Goal: Task Accomplishment & Management: Manage account settings

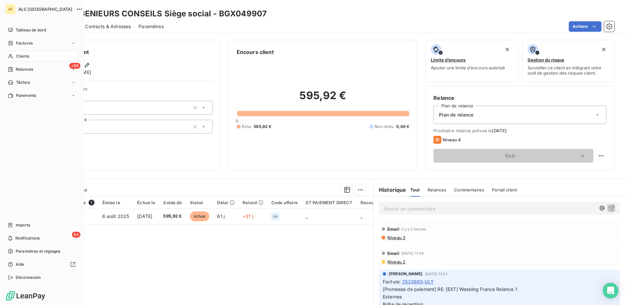
click at [20, 55] on span "Clients" at bounding box center [22, 56] width 13 height 6
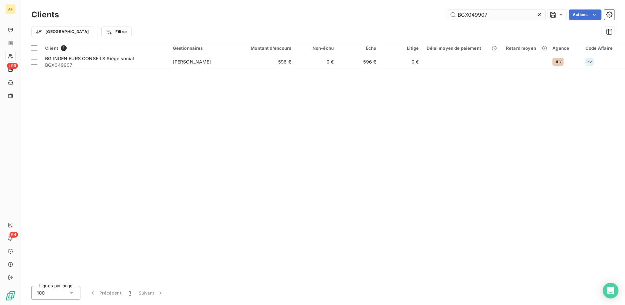
click at [473, 12] on input "BGX049907" at bounding box center [496, 14] width 98 height 10
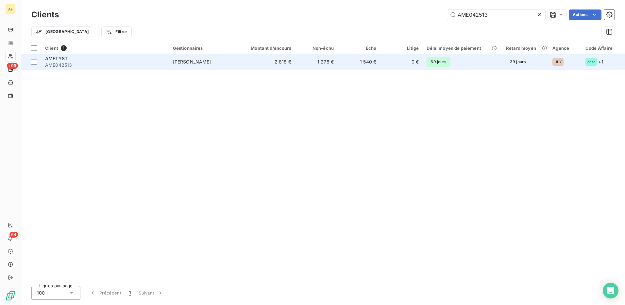
type input "AME042513"
click at [67, 57] on span "AMETYST" at bounding box center [56, 59] width 23 height 6
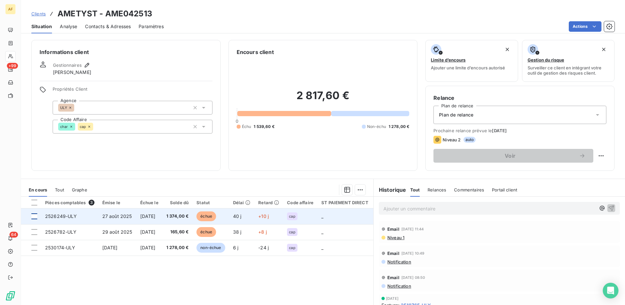
click at [35, 216] on div at bounding box center [34, 216] width 6 height 6
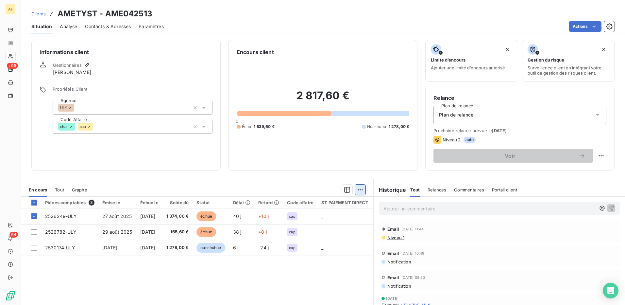
click at [357, 188] on html "AF +99 64 Clients AMETYST - AME042513 Situation Analyse Contacts & Adresses Par…" at bounding box center [312, 152] width 625 height 305
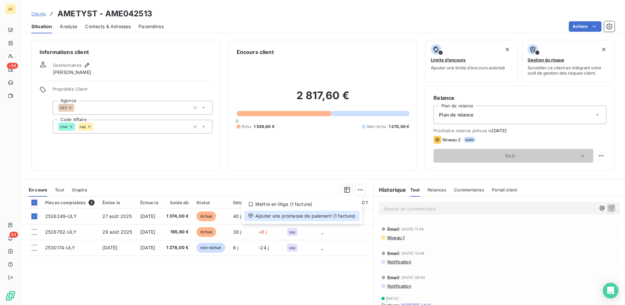
click at [347, 217] on div "Ajouter une promesse de paiement (1 facture)" at bounding box center [301, 215] width 115 height 10
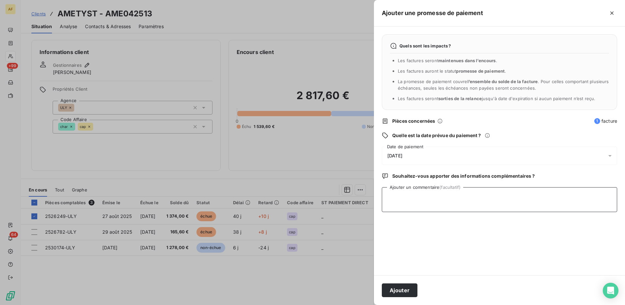
click at [395, 208] on textarea "Ajouter un commentaire (facultatif)" at bounding box center [499, 199] width 235 height 25
type textarea "[DATE]"
click at [424, 159] on div "[DATE]" at bounding box center [499, 155] width 235 height 18
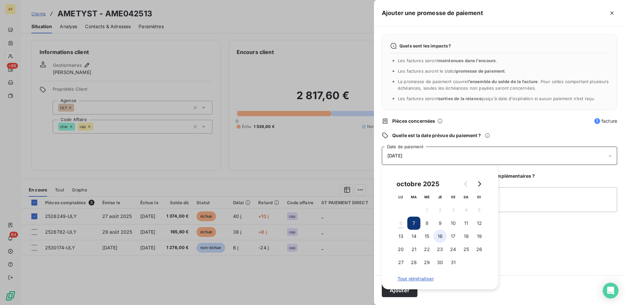
click at [442, 239] on button "16" at bounding box center [439, 235] width 13 height 13
click at [518, 199] on textarea "[DATE]" at bounding box center [499, 199] width 235 height 25
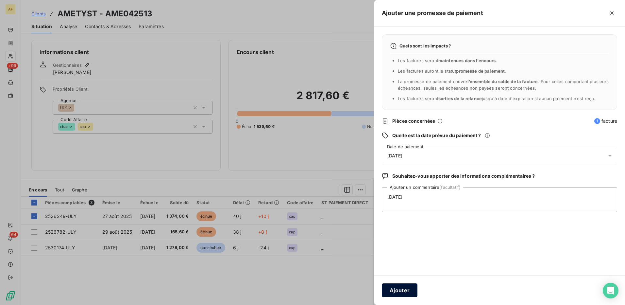
click at [407, 289] on button "Ajouter" at bounding box center [400, 290] width 36 height 14
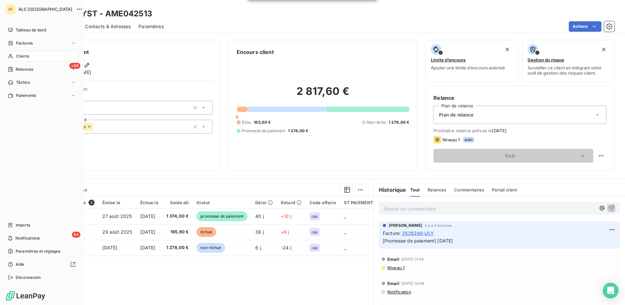
click at [24, 57] on span "Clients" at bounding box center [22, 56] width 13 height 6
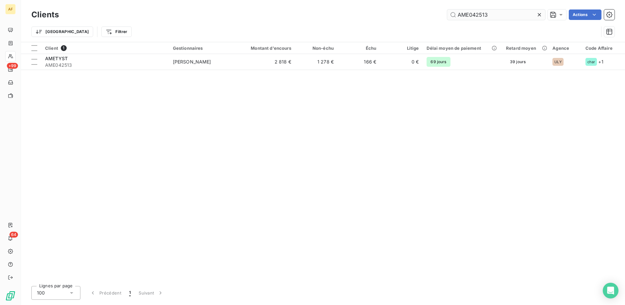
click at [478, 12] on input "AME042513" at bounding box center [496, 14] width 98 height 10
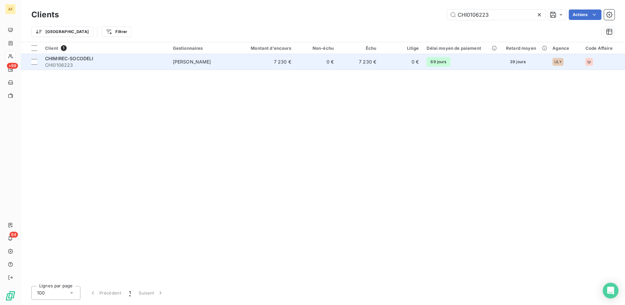
type input "CHI0106223"
click at [102, 67] on span "CHI0106223" at bounding box center [105, 65] width 120 height 7
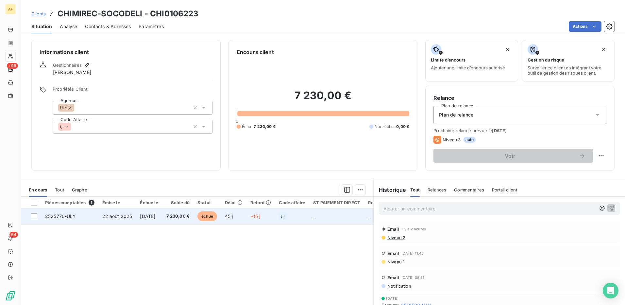
click at [72, 219] on td "2525770-ULY" at bounding box center [69, 216] width 57 height 16
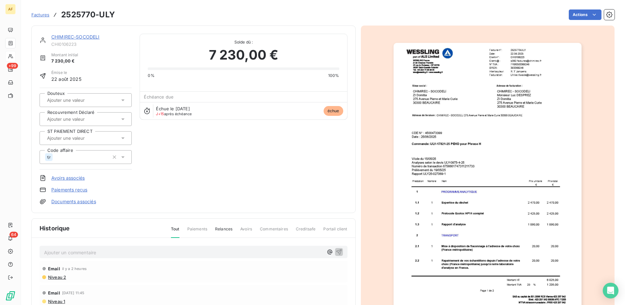
click at [92, 252] on p "Ajouter un commentaire ﻿" at bounding box center [183, 252] width 279 height 8
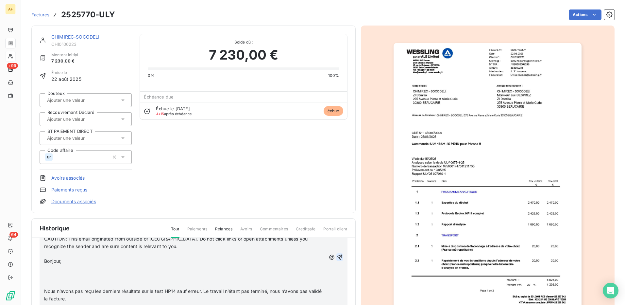
click at [336, 257] on icon "button" at bounding box center [339, 257] width 7 height 7
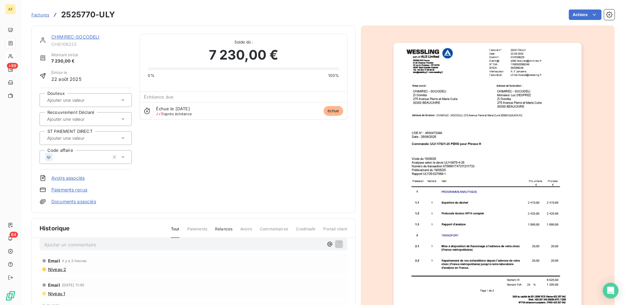
scroll to position [8, 0]
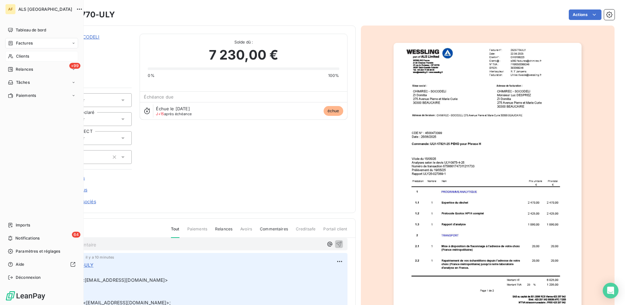
click at [23, 57] on span "Clients" at bounding box center [22, 56] width 13 height 6
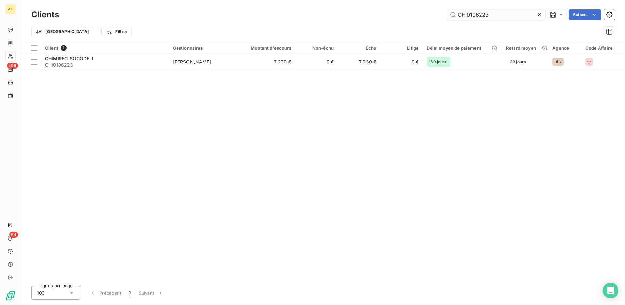
click at [481, 14] on input "CHI0106223" at bounding box center [496, 14] width 98 height 10
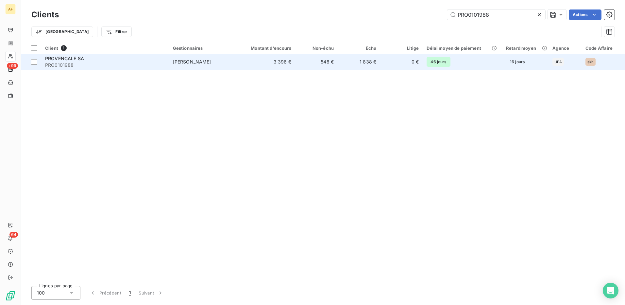
type input "PRO0101988"
click at [71, 59] on span "PROVENCALE SA" at bounding box center [64, 59] width 39 height 6
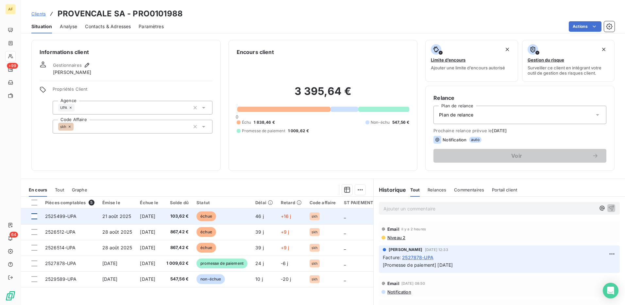
click at [34, 218] on div at bounding box center [34, 216] width 6 height 6
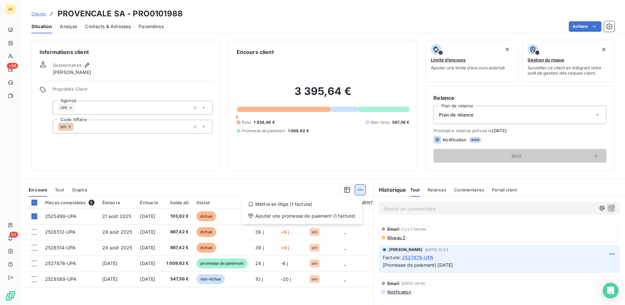
click at [358, 190] on html "AF +99 64 Clients PROVENCALE SA - PRO0101988 Situation Analyse Contacts & Adres…" at bounding box center [312, 152] width 625 height 305
click at [349, 217] on div "Ajouter une promesse de paiement (1 facture)" at bounding box center [301, 215] width 115 height 10
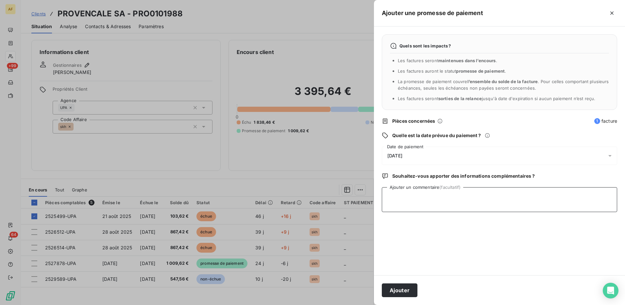
click at [450, 205] on textarea "Ajouter un commentaire (facultatif)" at bounding box center [499, 199] width 235 height 25
type textarea "[DATE]"
click at [433, 156] on div "[DATE]" at bounding box center [499, 155] width 235 height 18
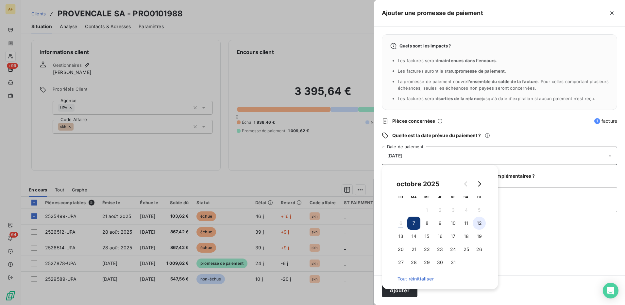
click at [478, 225] on button "12" at bounding box center [478, 222] width 13 height 13
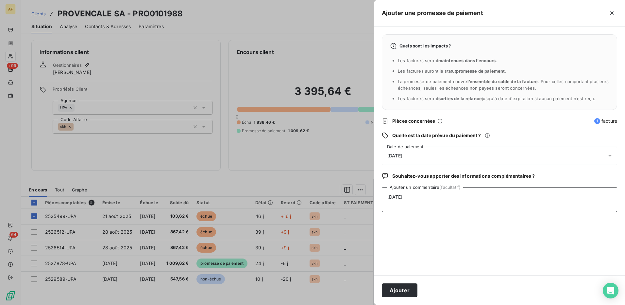
click at [528, 206] on textarea "[DATE]" at bounding box center [499, 199] width 235 height 25
click at [395, 290] on button "Ajouter" at bounding box center [400, 290] width 36 height 14
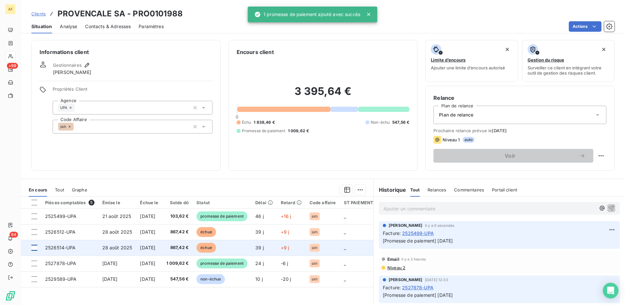
click at [34, 249] on div at bounding box center [34, 247] width 6 height 6
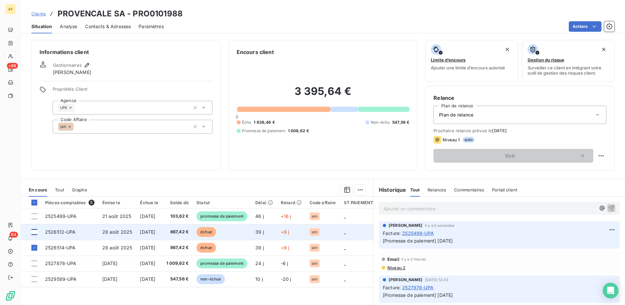
click at [35, 234] on div at bounding box center [34, 232] width 6 height 6
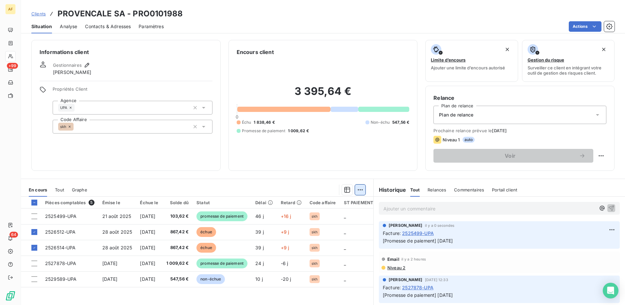
click at [356, 188] on html "AF +99 64 Clients PROVENCALE SA - PRO0101988 Situation Analyse Contacts & Adres…" at bounding box center [312, 152] width 625 height 305
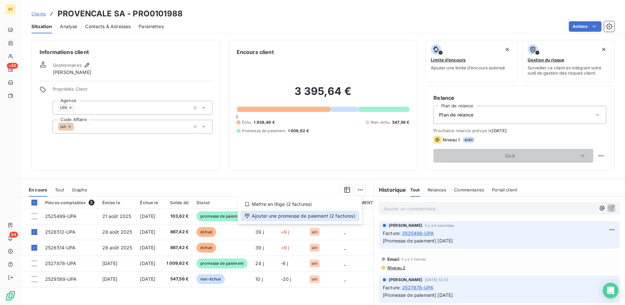
click at [346, 214] on div "Ajouter une promesse de paiement (2 factures)" at bounding box center [299, 215] width 119 height 10
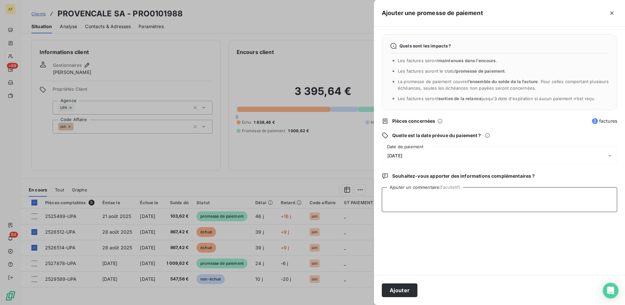
click at [405, 212] on textarea "Ajouter un commentaire (facultatif)" at bounding box center [499, 199] width 235 height 25
type textarea "[DATE]"
click at [420, 156] on div "[DATE]" at bounding box center [499, 155] width 235 height 18
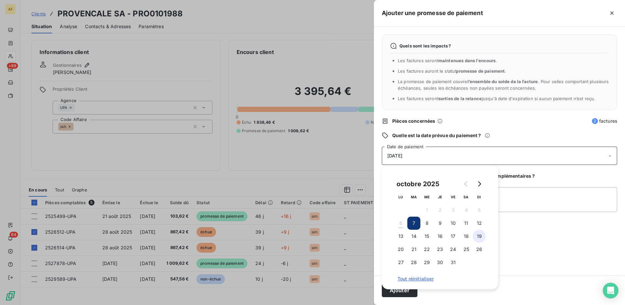
drag, startPoint x: 479, startPoint y: 237, endPoint x: 484, endPoint y: 237, distance: 4.3
click at [479, 237] on button "19" at bounding box center [478, 235] width 13 height 13
click at [524, 203] on textarea "[DATE]" at bounding box center [499, 199] width 235 height 25
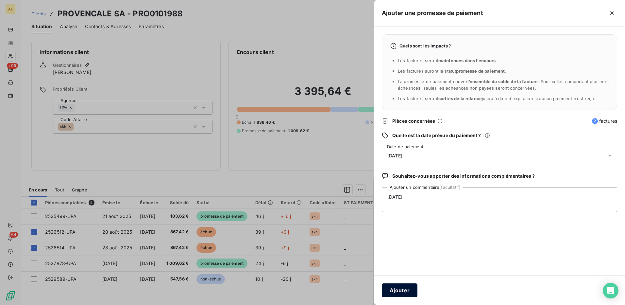
click at [399, 288] on button "Ajouter" at bounding box center [400, 290] width 36 height 14
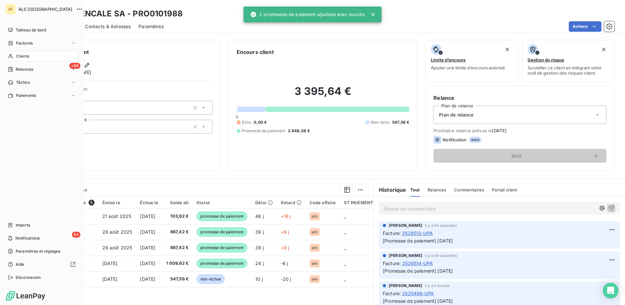
click at [28, 58] on span "Clients" at bounding box center [22, 56] width 13 height 6
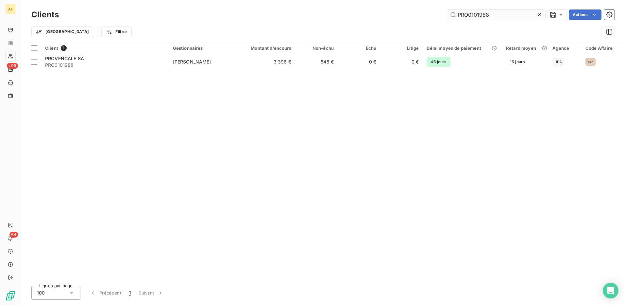
click at [475, 15] on input "PRO0101988" at bounding box center [496, 14] width 98 height 10
drag, startPoint x: 475, startPoint y: 15, endPoint x: 467, endPoint y: 17, distance: 8.7
click at [467, 17] on input "PRO0101988" at bounding box center [496, 14] width 98 height 10
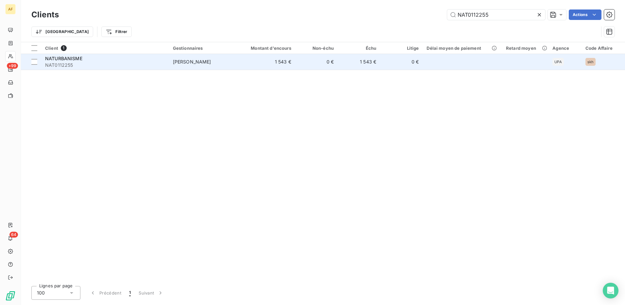
type input "NAT0112255"
click at [121, 62] on span "NAT0112255" at bounding box center [105, 65] width 120 height 7
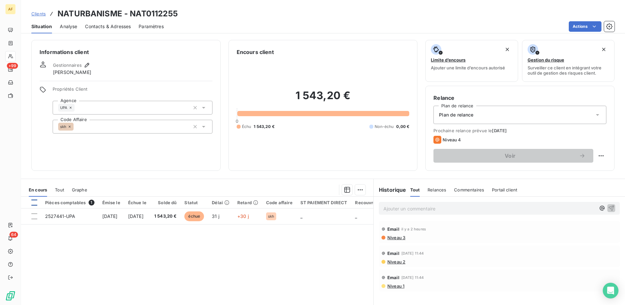
click at [35, 204] on div at bounding box center [34, 202] width 6 height 6
click at [358, 190] on html "AF +99 64 Clients NATURBANISME - NAT0112255 Situation Analyse Contacts & Adress…" at bounding box center [312, 152] width 625 height 305
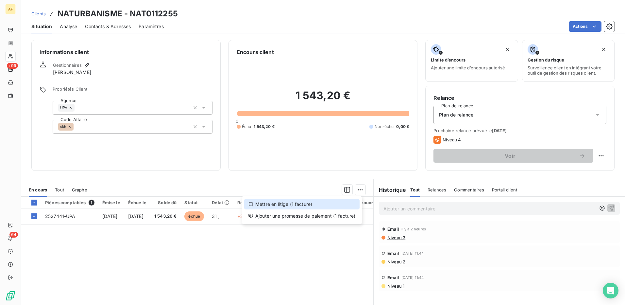
click at [322, 205] on div "Mettre en litige (1 facture)" at bounding box center [301, 204] width 115 height 10
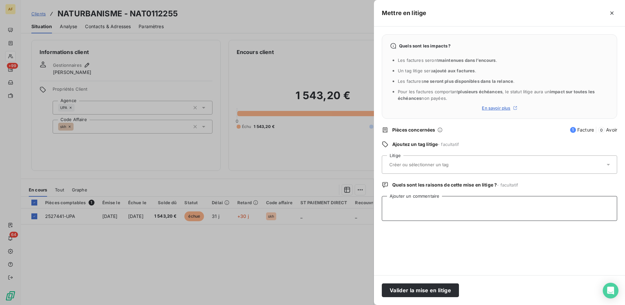
click at [409, 209] on textarea "Ajouter un commentaire" at bounding box center [499, 208] width 235 height 25
paste textarea "Docsol Naturbanisme<[EMAIL_ADDRESS][DOMAIN_NAME]> ​ Comptabilité clients WESSLI…"
type textarea "Docsol Naturbanisme<[EMAIL_ADDRESS][DOMAIN_NAME]> ​ Comptabilité clients WESSLI…"
click at [408, 162] on input "text" at bounding box center [435, 164] width 95 height 6
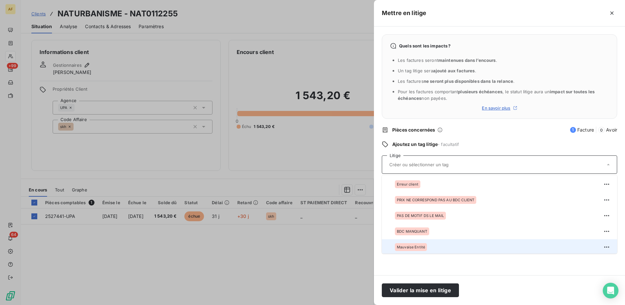
click at [413, 245] on span "Mauvaise Entité" at bounding box center [411, 247] width 28 height 4
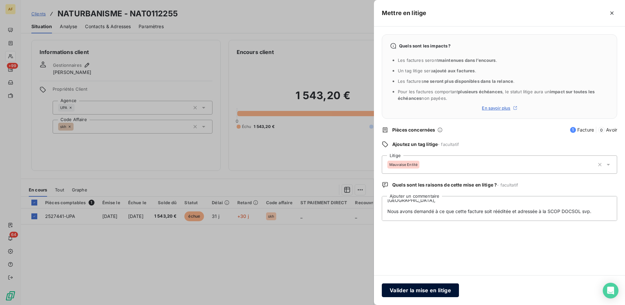
click at [400, 290] on button "Valider la mise en litige" at bounding box center [420, 290] width 77 height 14
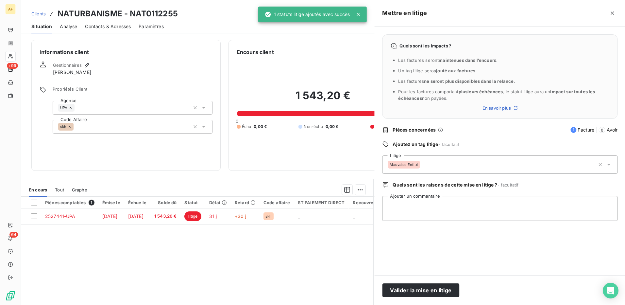
scroll to position [0, 0]
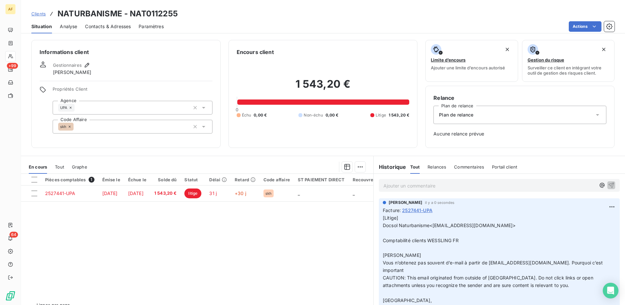
click at [109, 25] on span "Contacts & Adresses" at bounding box center [108, 26] width 46 height 7
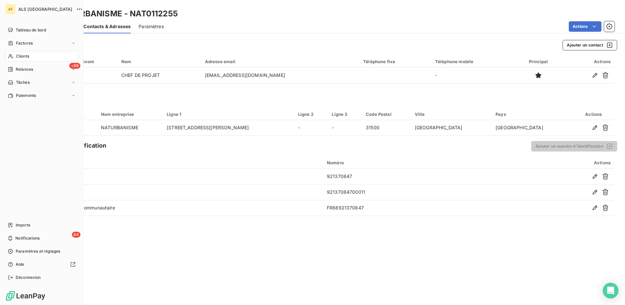
click at [24, 54] on span "Clients" at bounding box center [22, 56] width 13 height 6
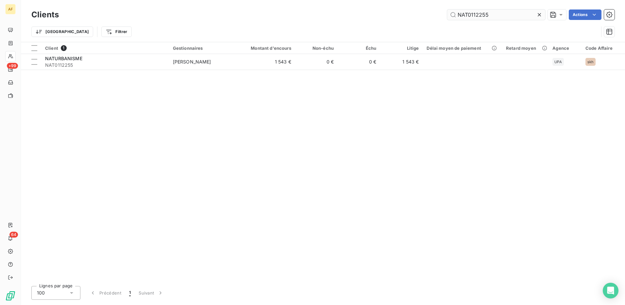
click at [460, 14] on input "NAT0112255" at bounding box center [496, 14] width 98 height 10
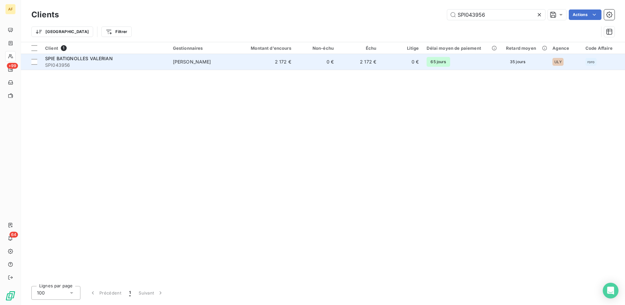
type input "SPI043956"
click at [98, 57] on span "SPIE BATIGNOLLES VALERIAN" at bounding box center [79, 59] width 68 height 6
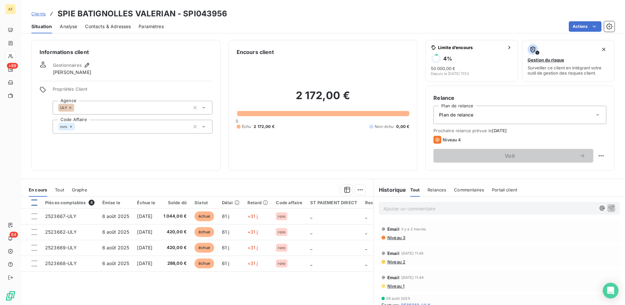
click at [36, 204] on div at bounding box center [34, 202] width 6 height 6
click at [355, 188] on html "AF +99 64 Clients SPIE BATIGNOLLES VALERIAN - SPI043956 Situation Analyse Conta…" at bounding box center [312, 152] width 625 height 305
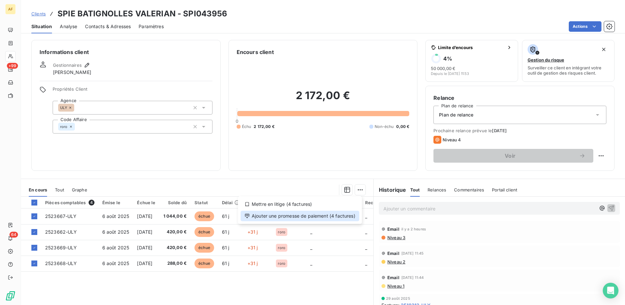
click at [351, 216] on div "Ajouter une promesse de paiement (4 factures)" at bounding box center [299, 215] width 119 height 10
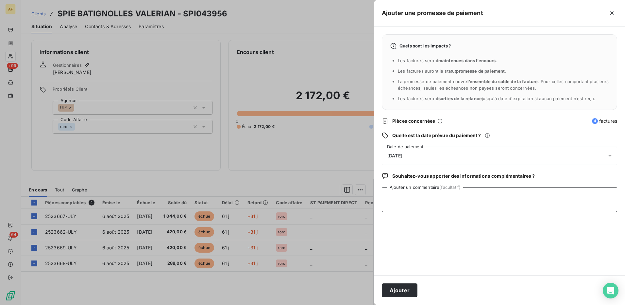
click at [434, 196] on textarea "Ajouter un commentaire (facultatif)" at bounding box center [499, 199] width 235 height 25
type textarea "[DATE]"
click at [423, 152] on div "[DATE]" at bounding box center [499, 155] width 235 height 18
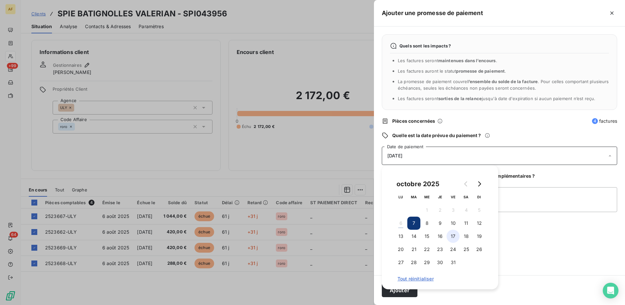
click at [457, 235] on button "17" at bounding box center [452, 235] width 13 height 13
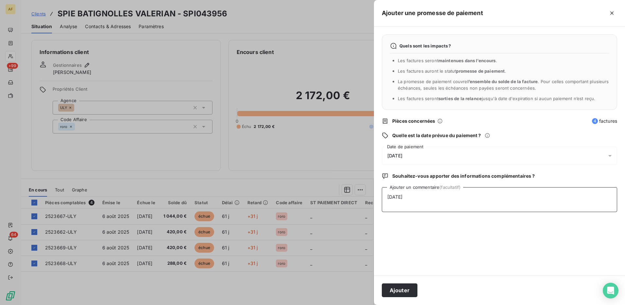
drag, startPoint x: 518, startPoint y: 212, endPoint x: 512, endPoint y: 223, distance: 12.0
click at [518, 212] on textarea "[DATE]" at bounding box center [499, 199] width 235 height 25
click at [401, 291] on button "Ajouter" at bounding box center [400, 290] width 36 height 14
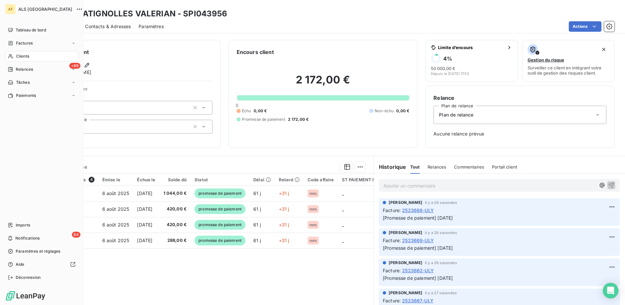
click at [28, 57] on span "Clients" at bounding box center [22, 56] width 13 height 6
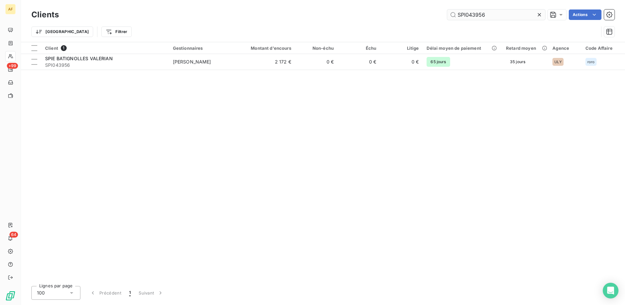
click at [479, 13] on input "SPI043956" at bounding box center [496, 14] width 98 height 10
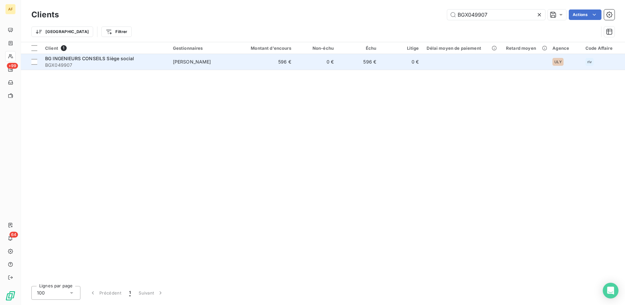
type input "BGX049907"
click at [63, 59] on span "BG INGENIEURS CONSEILS Siège social" at bounding box center [89, 59] width 89 height 6
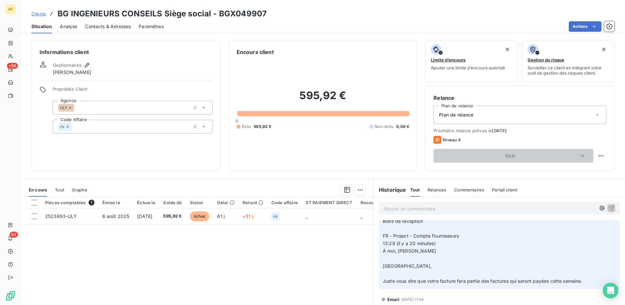
scroll to position [98, 0]
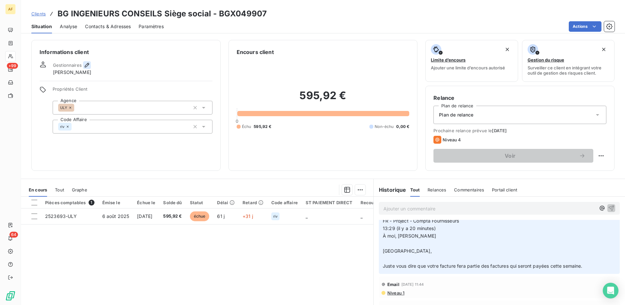
click at [85, 65] on icon "button" at bounding box center [87, 65] width 7 height 7
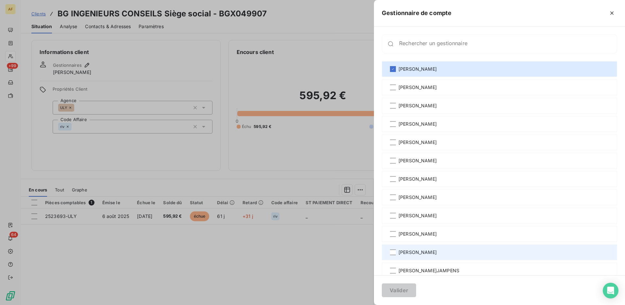
click at [417, 252] on span "[PERSON_NAME]" at bounding box center [417, 252] width 38 height 7
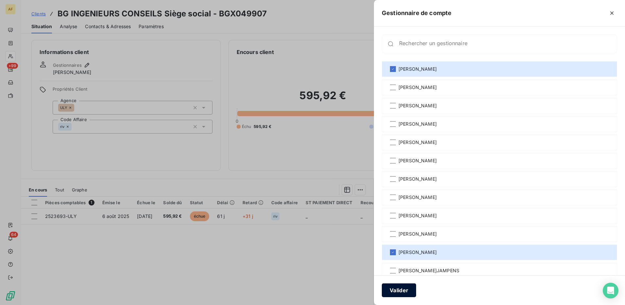
click at [393, 292] on button "Valider" at bounding box center [399, 290] width 34 height 14
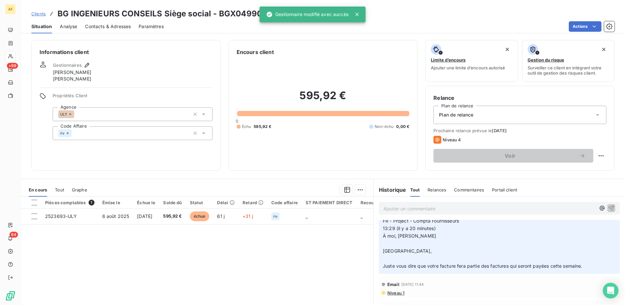
click at [104, 46] on div "Informations client Gestionnaires [PERSON_NAME] [PERSON_NAME] Propriétés Client…" at bounding box center [125, 105] width 189 height 131
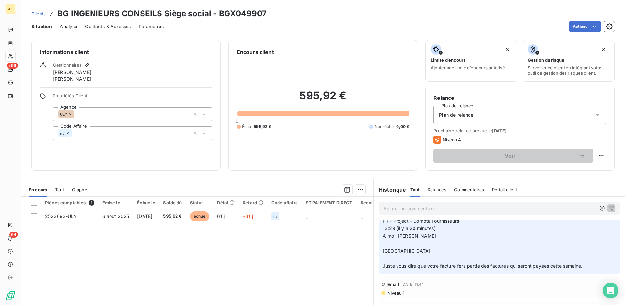
click at [100, 134] on div "riv" at bounding box center [133, 133] width 160 height 14
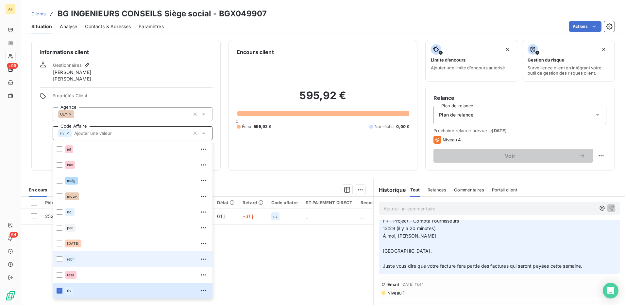
scroll to position [173, 0]
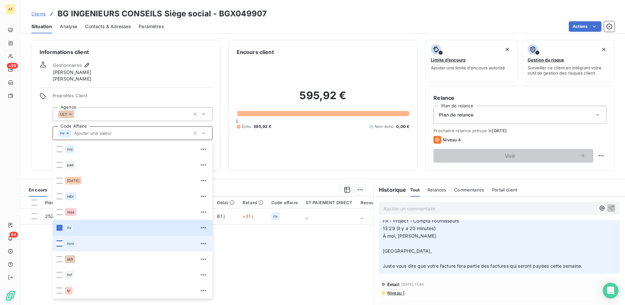
click at [57, 244] on div at bounding box center [60, 243] width 6 height 6
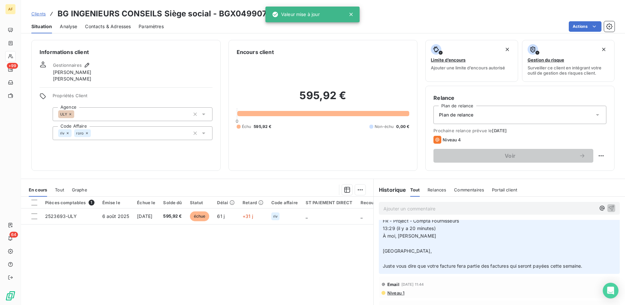
click at [157, 53] on h6 "Informations client" at bounding box center [126, 52] width 173 height 8
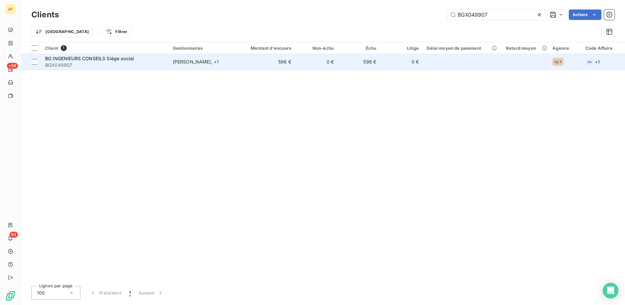
click at [102, 62] on span "BGX049907" at bounding box center [105, 65] width 120 height 7
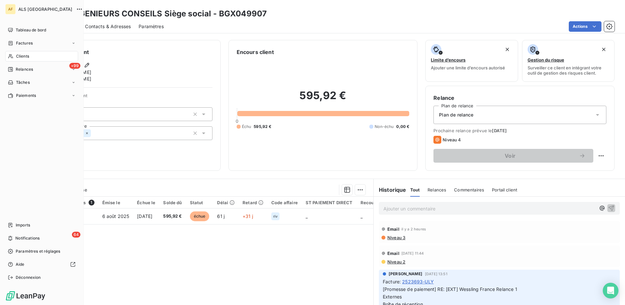
drag, startPoint x: 27, startPoint y: 57, endPoint x: 288, endPoint y: 33, distance: 261.6
click at [28, 57] on span "Clients" at bounding box center [22, 56] width 13 height 6
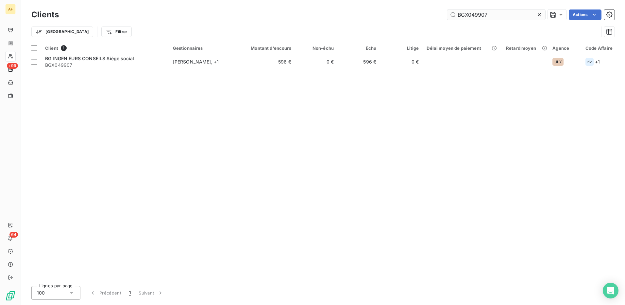
click at [464, 16] on input "BGX049907" at bounding box center [496, 14] width 98 height 10
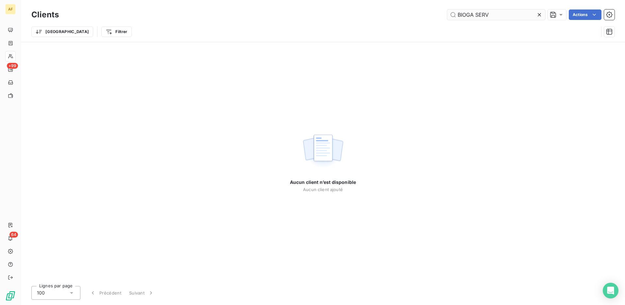
click at [473, 15] on input "BIOGA SERV" at bounding box center [496, 14] width 98 height 10
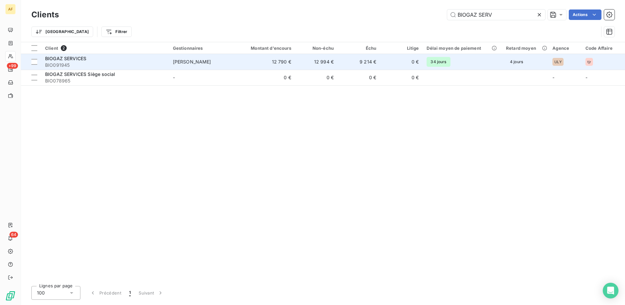
type input "BIOGAZ SERV"
click at [105, 58] on div "BIOGAZ SERVICES" at bounding box center [105, 58] width 120 height 7
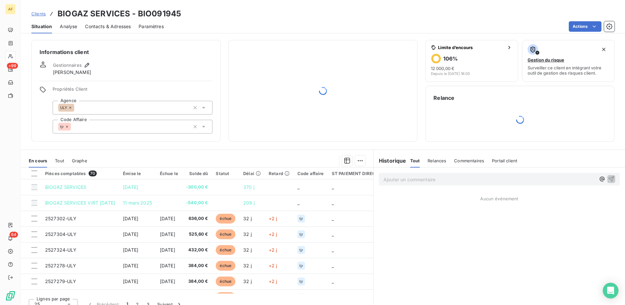
click at [112, 27] on span "Contacts & Adresses" at bounding box center [108, 26] width 46 height 7
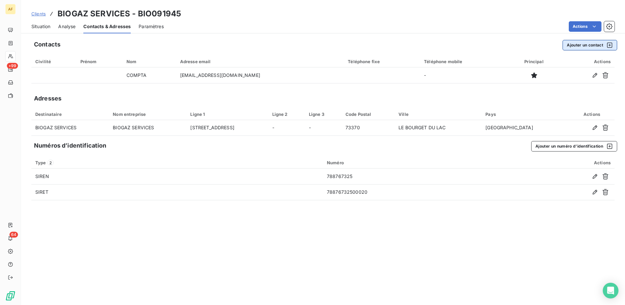
click at [577, 45] on button "Ajouter un contact" at bounding box center [589, 45] width 55 height 10
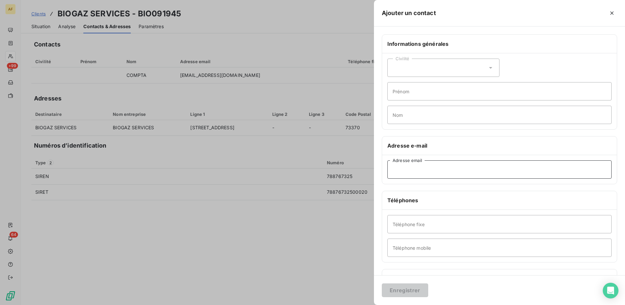
click at [417, 170] on input "Adresse email" at bounding box center [499, 169] width 224 height 18
paste input "[EMAIL_ADDRESS][DOMAIN_NAME]."
click at [395, 170] on input "[EMAIL_ADDRESS][DOMAIN_NAME]." at bounding box center [499, 169] width 224 height 18
click at [394, 171] on input "[EMAIL_ADDRESS][DOMAIN_NAME]." at bounding box center [499, 169] width 224 height 18
type input "[EMAIL_ADDRESS][DOMAIN_NAME]."
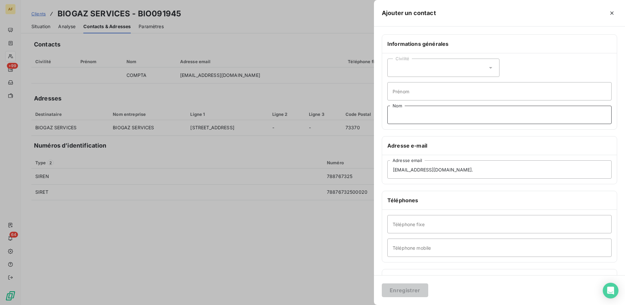
click at [418, 116] on input "Nom" at bounding box center [499, 115] width 224 height 18
type input "DETAIL DE VIREMENT"
click at [515, 172] on input "[EMAIL_ADDRESS][DOMAIN_NAME]." at bounding box center [499, 169] width 224 height 18
drag, startPoint x: 392, startPoint y: 171, endPoint x: 416, endPoint y: 174, distance: 23.8
click at [393, 171] on input "[EMAIL_ADDRESS][DOMAIN_NAME]." at bounding box center [499, 169] width 224 height 18
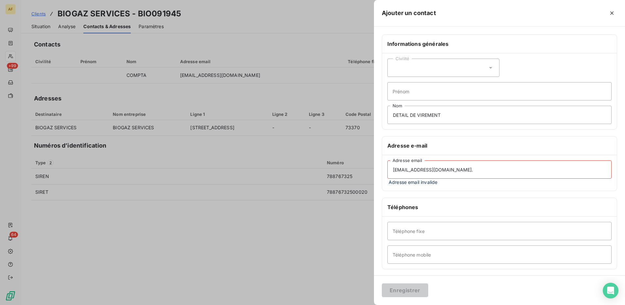
click at [511, 169] on input "[EMAIL_ADDRESS][DOMAIN_NAME]." at bounding box center [499, 169] width 224 height 18
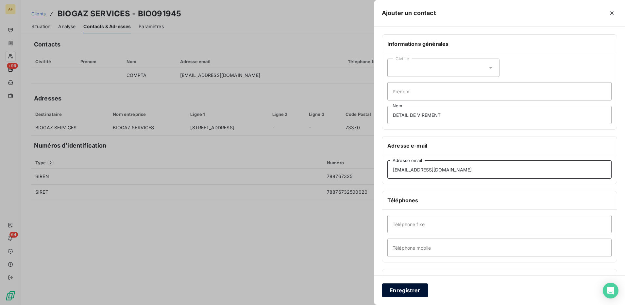
type input "[EMAIL_ADDRESS][DOMAIN_NAME]"
click at [405, 290] on button "Enregistrer" at bounding box center [405, 290] width 46 height 14
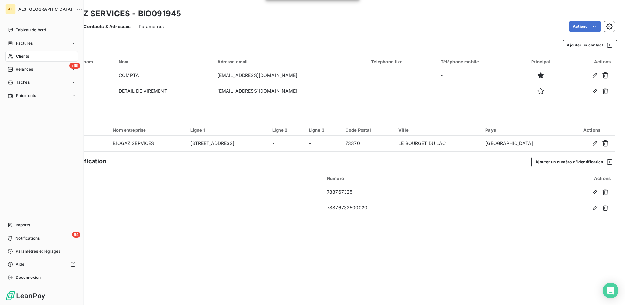
click at [24, 56] on span "Clients" at bounding box center [22, 56] width 13 height 6
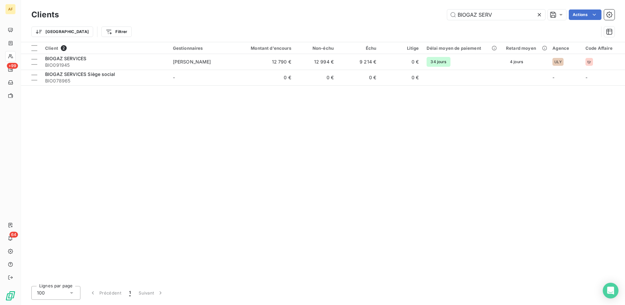
drag, startPoint x: 502, startPoint y: 15, endPoint x: 411, endPoint y: 27, distance: 91.0
click at [411, 27] on div "Clients BIOGAZ SERV Actions Trier Filtrer" at bounding box center [322, 25] width 583 height 34
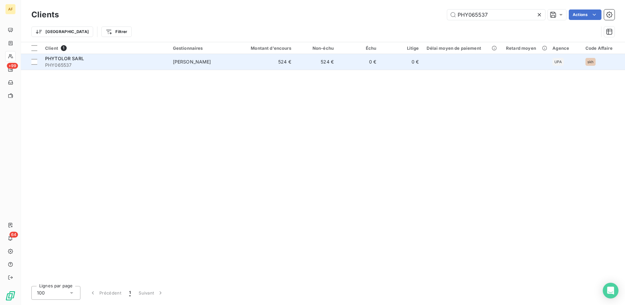
type input "PHY065537"
click at [104, 63] on span "PHY065537" at bounding box center [105, 65] width 120 height 7
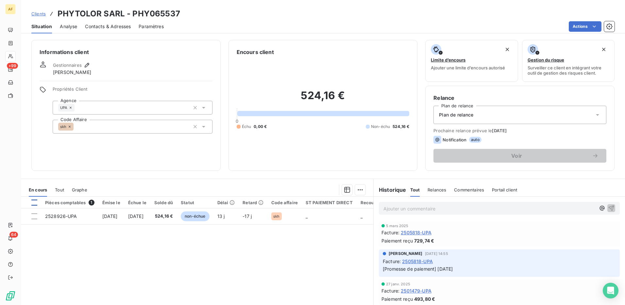
click at [35, 204] on div at bounding box center [34, 202] width 6 height 6
click at [360, 189] on html "AF +99 64 Clients PHYTOLOR SARL - PHY065537 Situation Analyse Contacts & Adress…" at bounding box center [312, 152] width 625 height 305
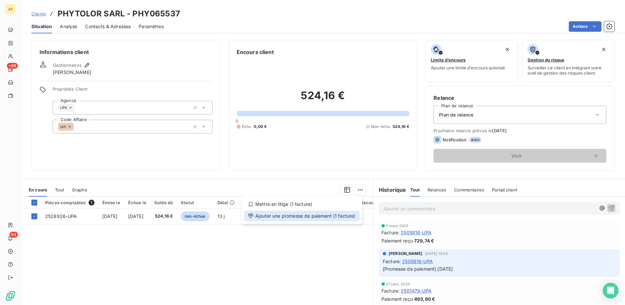
click at [348, 215] on div "Ajouter une promesse de paiement (1 facture)" at bounding box center [301, 215] width 115 height 10
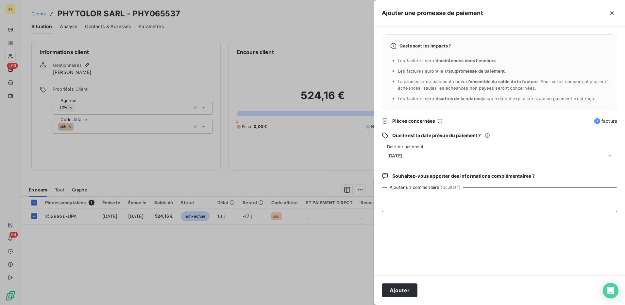
click at [406, 206] on textarea "Ajouter un commentaire (facultatif)" at bounding box center [499, 199] width 235 height 25
type textarea "[DATE]"
click at [413, 156] on div "[DATE]" at bounding box center [499, 155] width 235 height 18
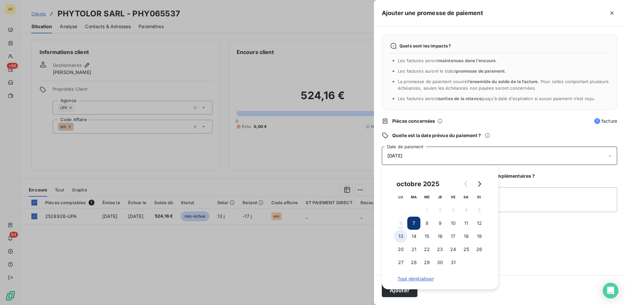
click at [401, 238] on button "13" at bounding box center [400, 235] width 13 height 13
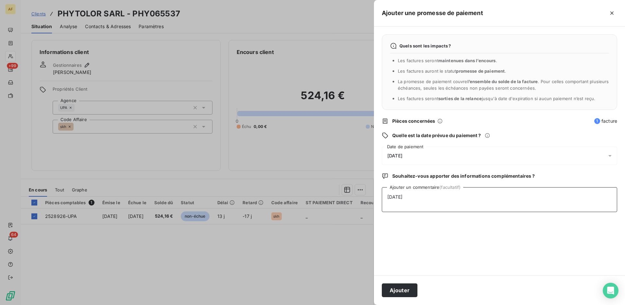
click at [547, 209] on textarea "[DATE]" at bounding box center [499, 199] width 235 height 25
click at [404, 292] on button "Ajouter" at bounding box center [400, 290] width 36 height 14
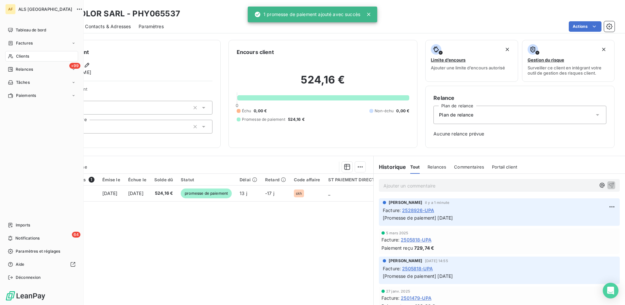
click at [37, 56] on div "Clients" at bounding box center [41, 56] width 73 height 10
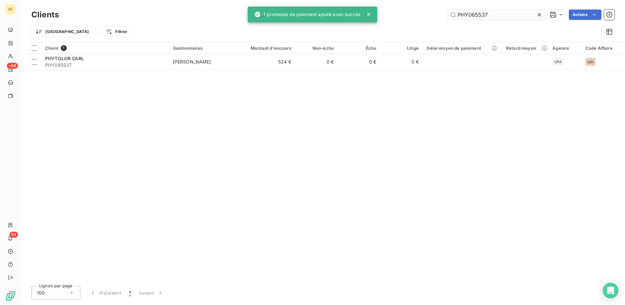
click at [471, 16] on input "PHY065537" at bounding box center [496, 14] width 98 height 10
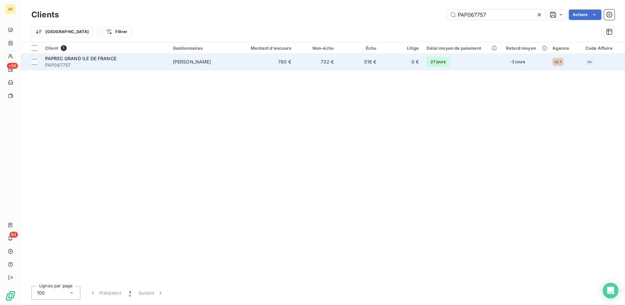
type input "PAP067757"
click at [64, 58] on span "PAPREC GRAND ILE DE FRANCE" at bounding box center [80, 59] width 71 height 6
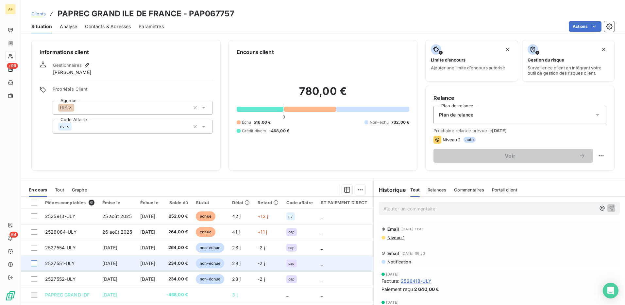
click at [35, 263] on div at bounding box center [34, 263] width 6 height 6
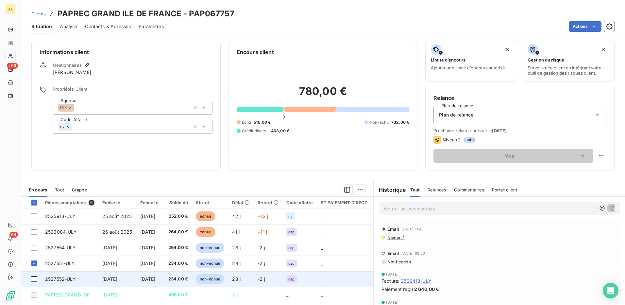
click at [35, 278] on div at bounding box center [34, 279] width 6 height 6
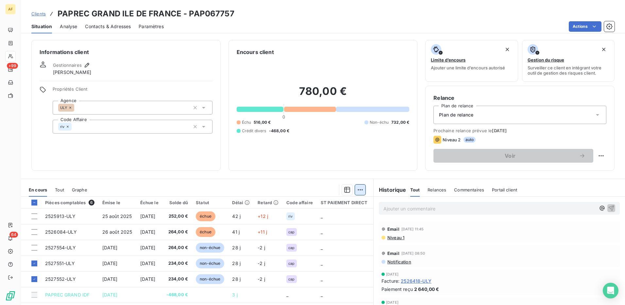
click at [360, 187] on html "AF +99 64 Clients PAPREC GRAND ILE DE [GEOGRAPHIC_DATA] - PAP067757 Situation A…" at bounding box center [312, 152] width 625 height 305
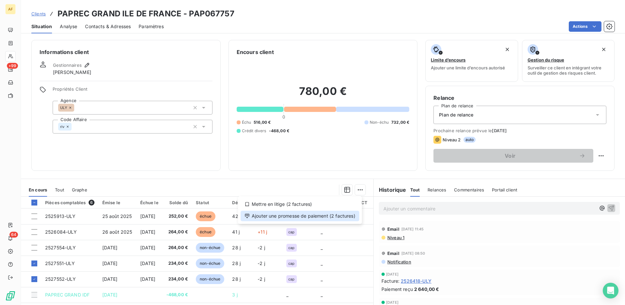
click at [348, 215] on div "Ajouter une promesse de paiement (2 factures)" at bounding box center [299, 215] width 119 height 10
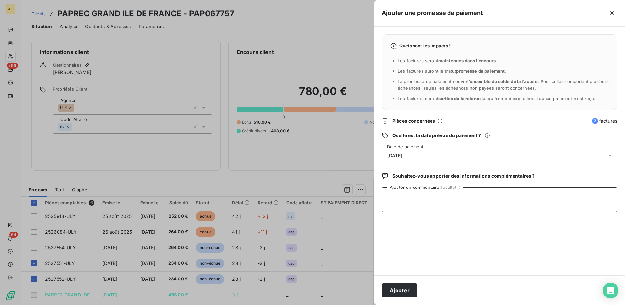
click at [422, 205] on textarea "Ajouter un commentaire (facultatif)" at bounding box center [499, 199] width 235 height 25
type textarea "[DATE]"
click at [402, 155] on span "[DATE]" at bounding box center [394, 155] width 15 height 5
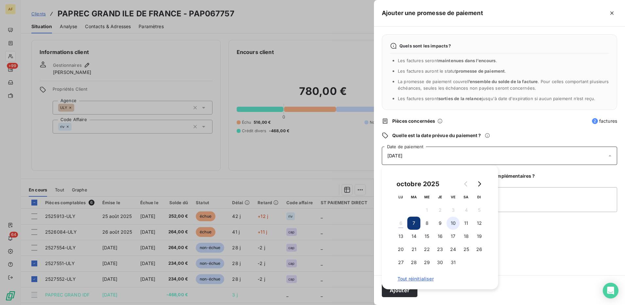
click at [454, 222] on button "10" at bounding box center [452, 222] width 13 height 13
click at [542, 206] on textarea "[DATE]" at bounding box center [499, 199] width 235 height 25
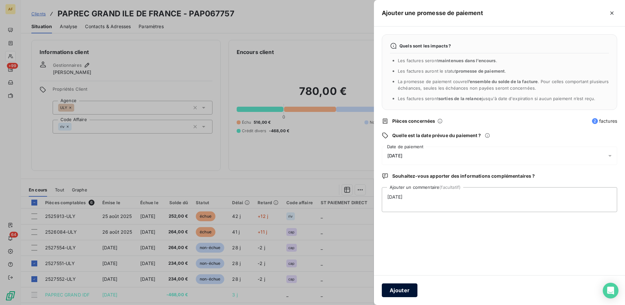
click at [392, 288] on button "Ajouter" at bounding box center [400, 290] width 36 height 14
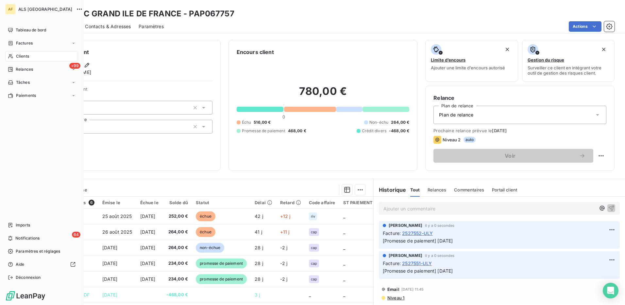
click at [19, 57] on span "Clients" at bounding box center [22, 56] width 13 height 6
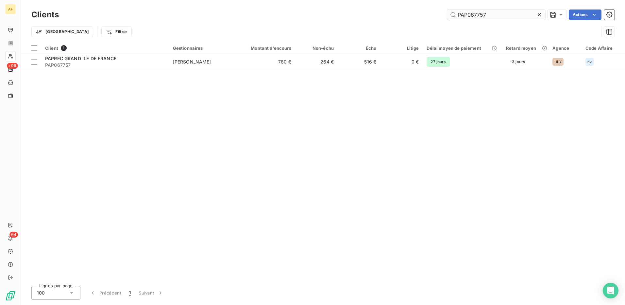
click at [464, 15] on input "PAP067757" at bounding box center [496, 14] width 98 height 10
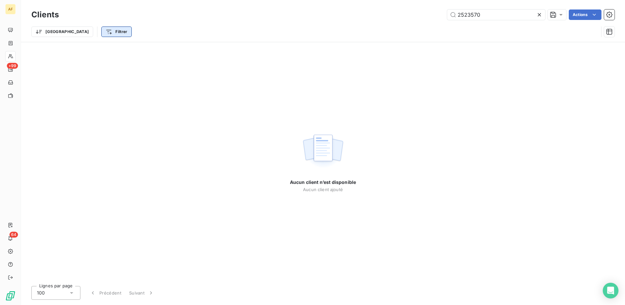
type input "2523570"
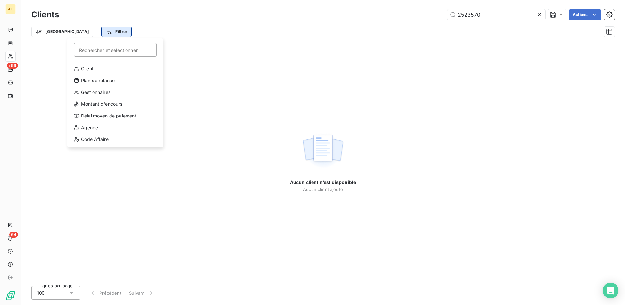
click at [79, 33] on html "AF +99 64 Clients 2523570 Actions Trier Filtrer Rechercher et sélectionner Clie…" at bounding box center [312, 152] width 625 height 305
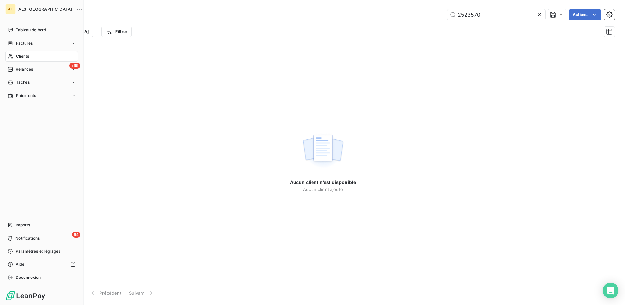
click at [17, 44] on html "AF ALS France Tableau de bord Factures Clients +99 Relances Tâches Paiements Im…" at bounding box center [312, 152] width 625 height 305
click at [25, 42] on span "Factures" at bounding box center [24, 43] width 17 height 6
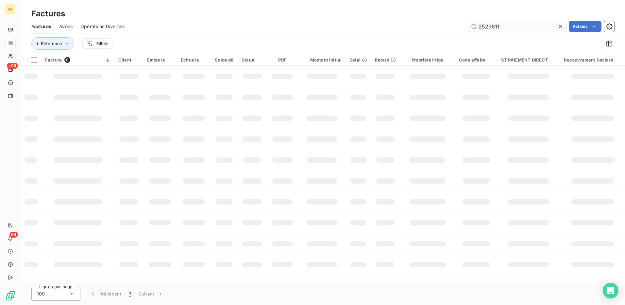
click at [485, 26] on input "2529611" at bounding box center [517, 26] width 98 height 10
type input "2523570"
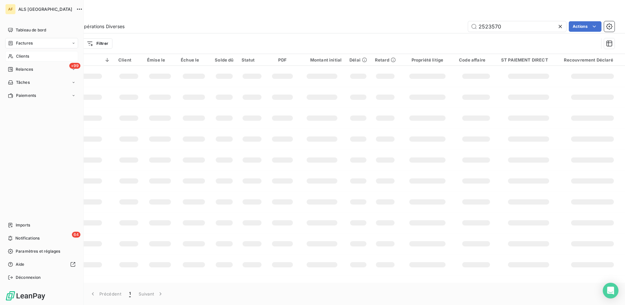
click at [27, 55] on span "Clients" at bounding box center [22, 56] width 13 height 6
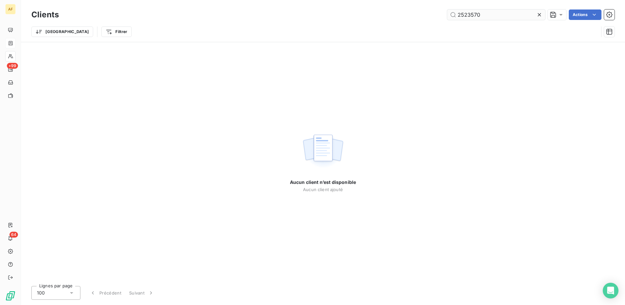
click at [491, 16] on input "2523570" at bounding box center [496, 14] width 98 height 10
click at [488, 14] on input "2523570" at bounding box center [496, 14] width 98 height 10
click at [488, 14] on input "chirec" at bounding box center [496, 14] width 98 height 10
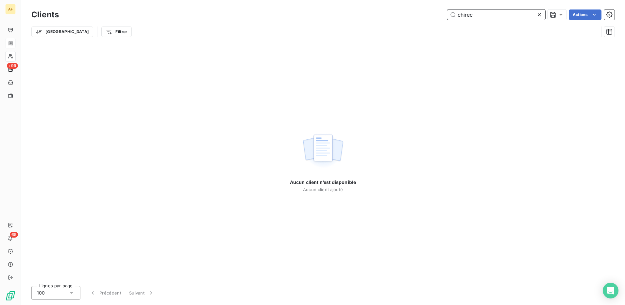
click at [488, 14] on input "chirec" at bounding box center [496, 14] width 98 height 10
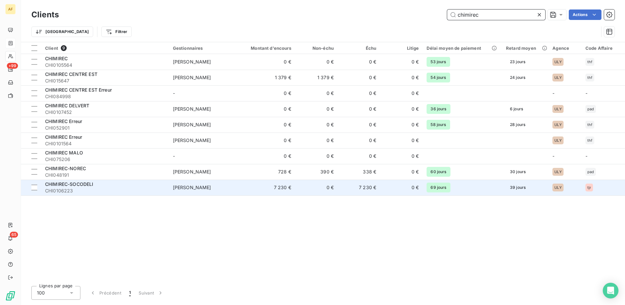
type input "chimirec"
click at [96, 187] on div "CHIMIREC-SOCODELI" at bounding box center [105, 184] width 120 height 7
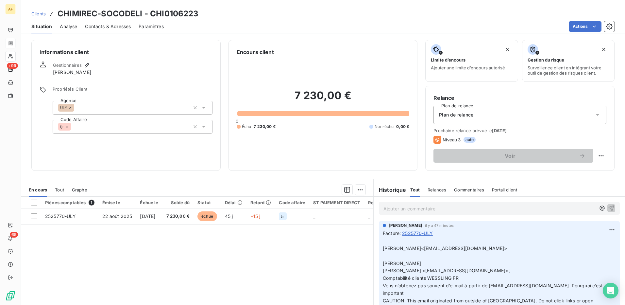
click at [390, 210] on p "Ajouter un commentaire ﻿" at bounding box center [489, 208] width 212 height 8
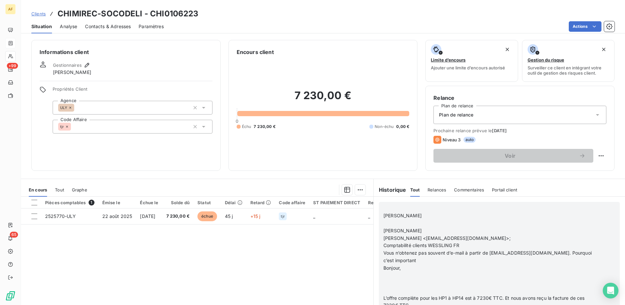
scroll to position [65, 0]
click at [608, 304] on icon "button" at bounding box center [611, 308] width 7 height 7
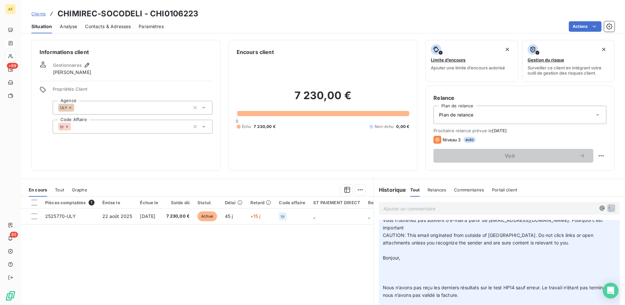
scroll to position [283, 0]
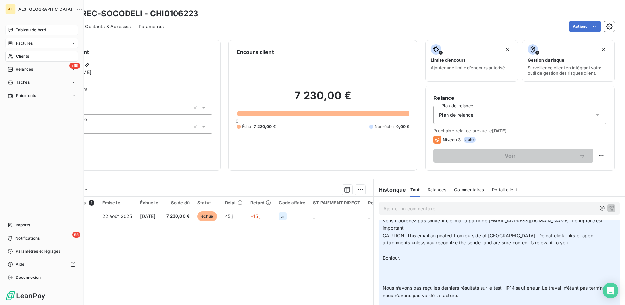
click at [28, 30] on span "Tableau de bord" at bounding box center [31, 30] width 30 height 6
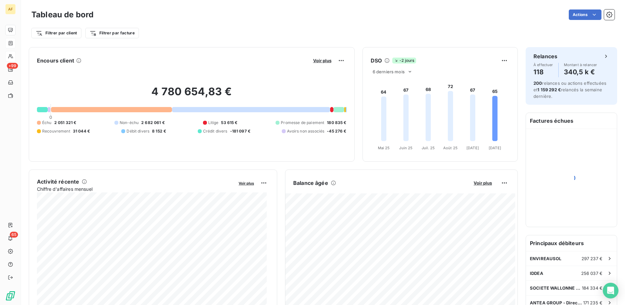
click at [180, 31] on div "Filtrer par client Filtrer par facture" at bounding box center [322, 33] width 583 height 12
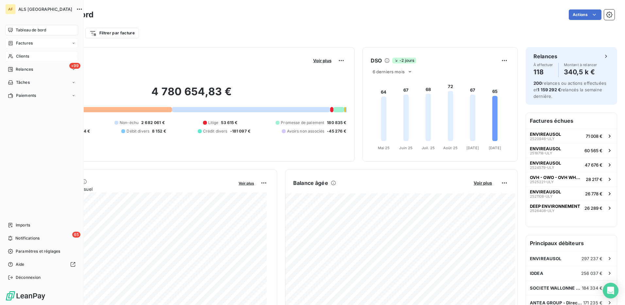
click at [23, 56] on span "Clients" at bounding box center [22, 56] width 13 height 6
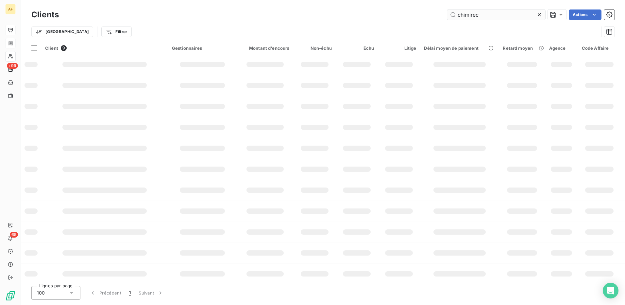
click at [464, 17] on input "chimirec" at bounding box center [496, 14] width 98 height 10
click at [481, 15] on input "WSP" at bounding box center [496, 14] width 98 height 10
click at [481, 16] on input "WSP" at bounding box center [496, 14] width 98 height 10
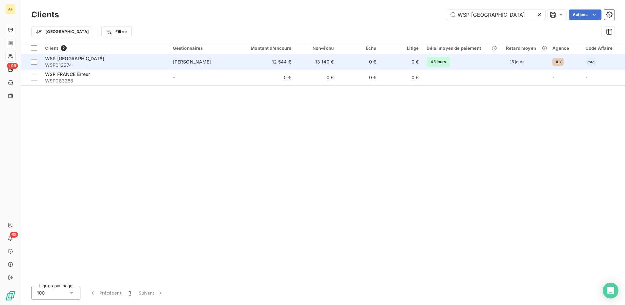
type input "WSP [GEOGRAPHIC_DATA]"
click at [71, 64] on span "WSP012274" at bounding box center [105, 65] width 120 height 7
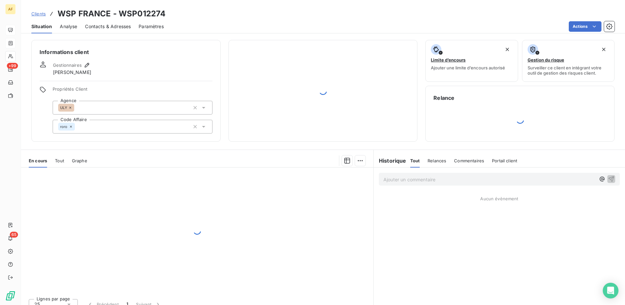
click at [101, 29] on span "Contacts & Adresses" at bounding box center [108, 26] width 46 height 7
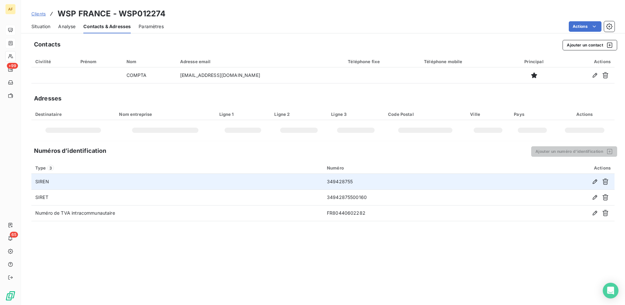
click at [330, 181] on td "349428755" at bounding box center [414, 181] width 182 height 16
click at [331, 181] on td "349428755" at bounding box center [414, 181] width 182 height 16
copy td "349428755"
